Goal: Task Accomplishment & Management: Use online tool/utility

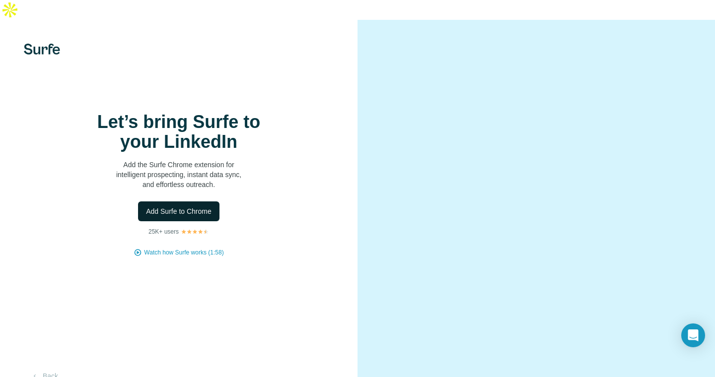
click at [190, 201] on button "Add Surfe to Chrome" at bounding box center [178, 211] width 81 height 20
click at [0, 20] on div "Let’s bring Surfe to your LinkedIn Add the Surfe Chrome extension for intellige…" at bounding box center [178, 208] width 357 height 377
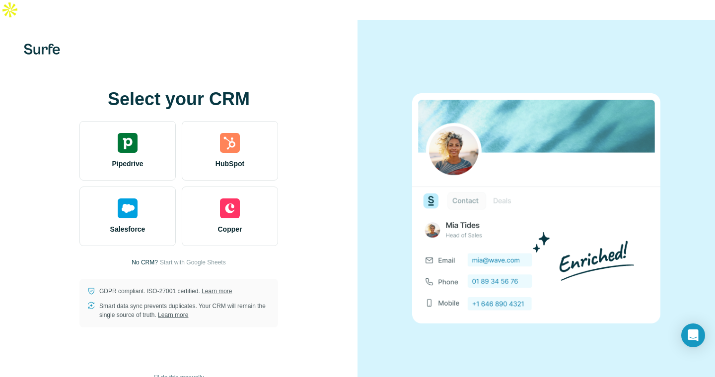
click at [49, 44] on img at bounding box center [42, 49] width 36 height 11
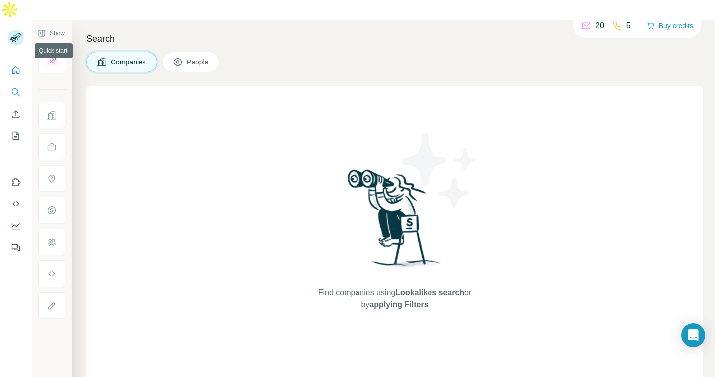
click at [10, 62] on button "Quick start" at bounding box center [16, 71] width 16 height 18
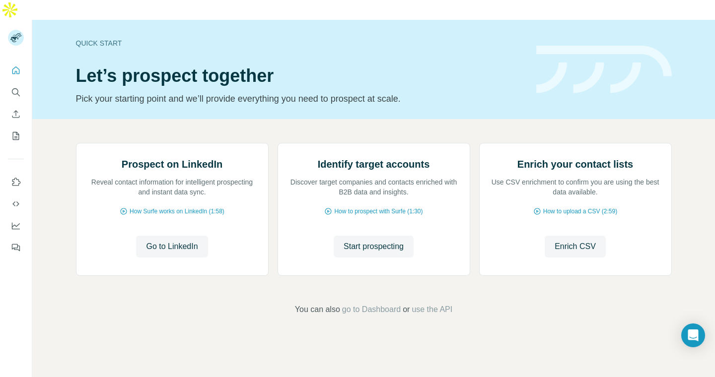
scroll to position [50, 0]
click at [13, 87] on icon "Search" at bounding box center [16, 92] width 10 height 10
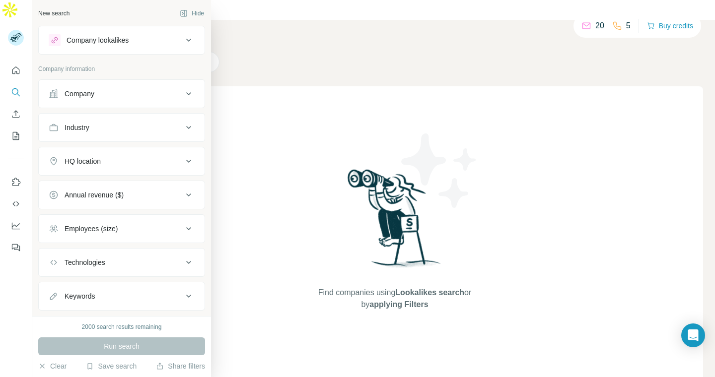
click at [133, 95] on div "Company" at bounding box center [116, 94] width 134 height 10
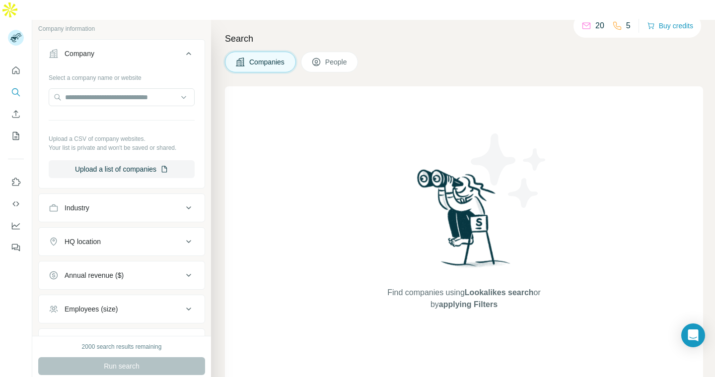
scroll to position [92, 0]
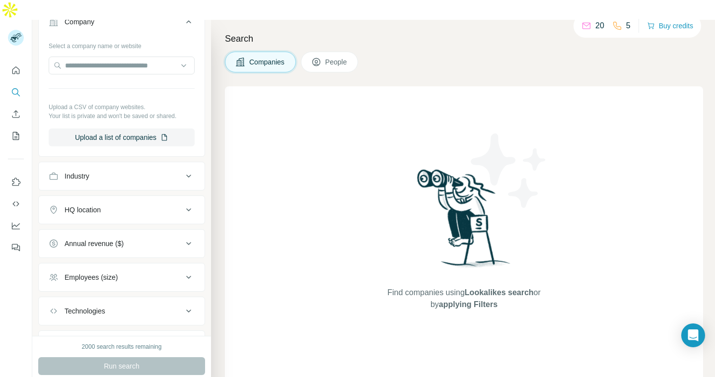
click at [131, 265] on button "Employees (size)" at bounding box center [122, 277] width 166 height 24
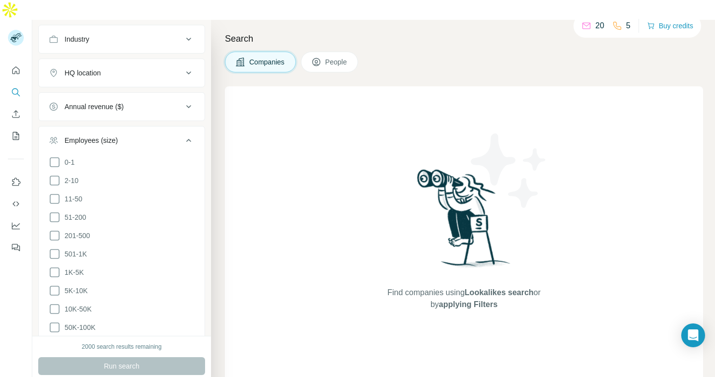
scroll to position [239, 0]
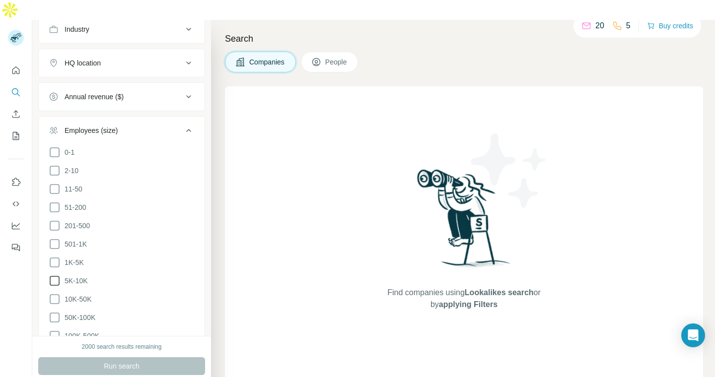
click at [56, 275] on icon at bounding box center [55, 281] width 12 height 12
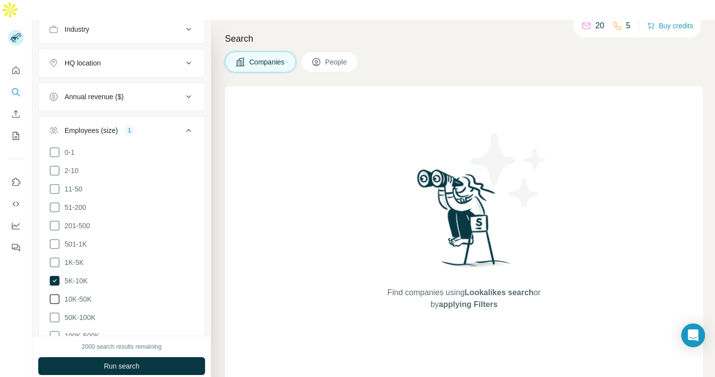
click at [52, 293] on icon at bounding box center [55, 299] width 12 height 12
click at [53, 312] on icon at bounding box center [55, 318] width 12 height 12
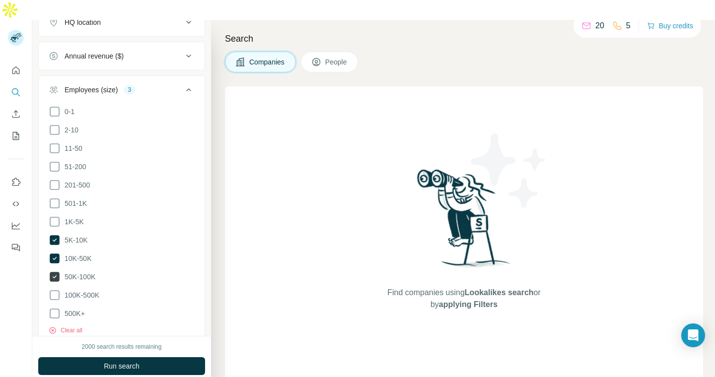
scroll to position [293, 0]
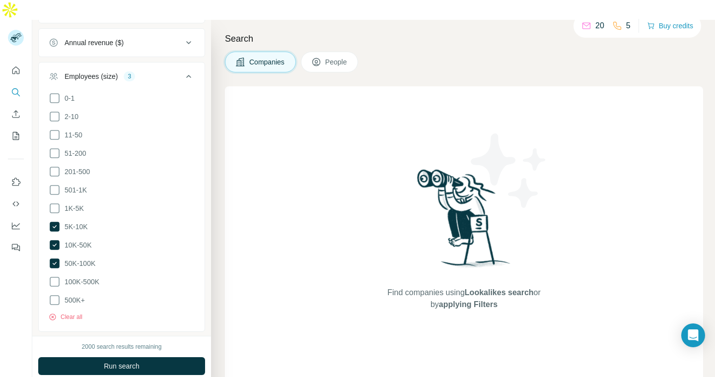
click at [53, 266] on ul "0-1 2-10 11-50 51-200 201-500 501-1K 1K-5K 5K-10K 10K-50K 50K-100K 100K-500K 50…" at bounding box center [122, 199] width 146 height 214
click at [53, 276] on icon at bounding box center [55, 282] width 12 height 12
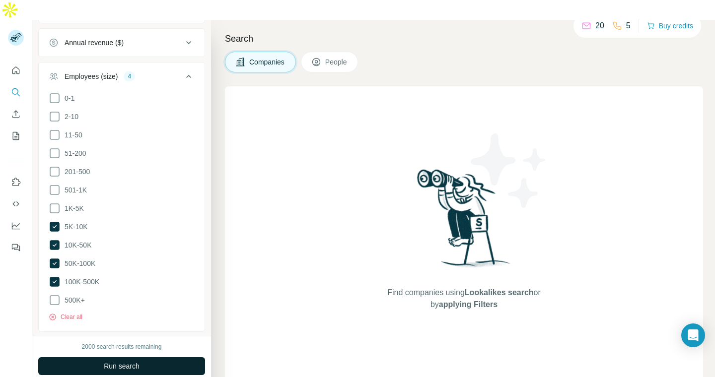
click at [124, 361] on span "Run search" at bounding box center [122, 366] width 36 height 10
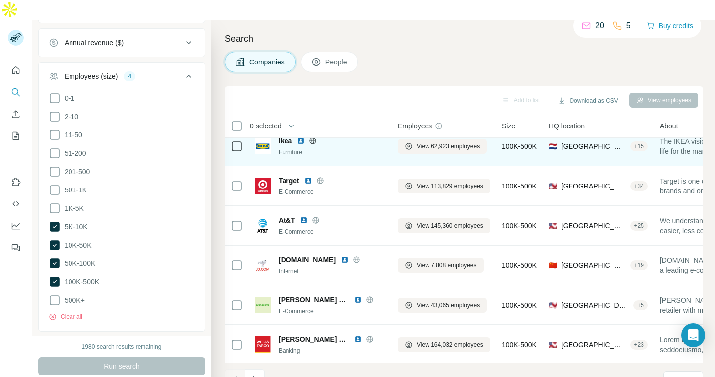
scroll to position [168, 0]
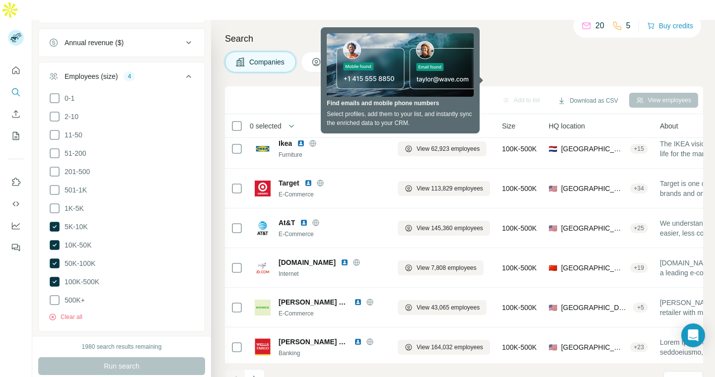
click at [189, 70] on icon at bounding box center [189, 76] width 12 height 12
